Goal: Unclear

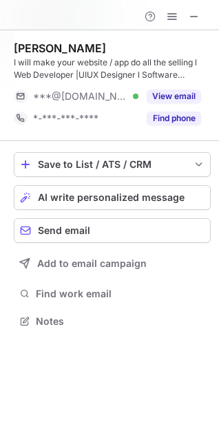
scroll to position [312, 219]
click at [107, 39] on div "Mahenoor Salat I will make your website / app do all the selling l Web Develope…" at bounding box center [112, 85] width 197 height 111
click at [103, 45] on div "Mahenoor Salat" at bounding box center [112, 48] width 197 height 14
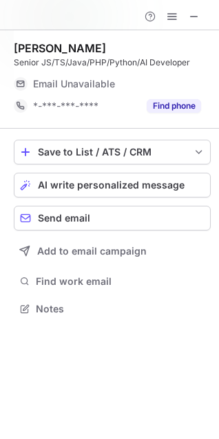
scroll to position [300, 219]
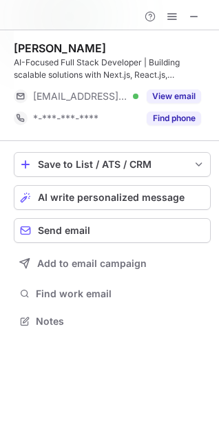
scroll to position [312, 219]
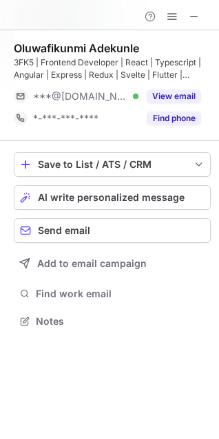
scroll to position [312, 219]
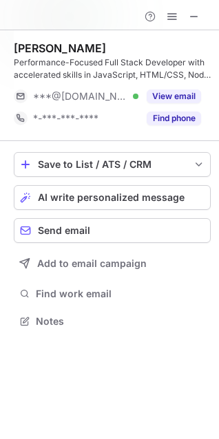
scroll to position [312, 219]
